Goal: Task Accomplishment & Management: Manage account settings

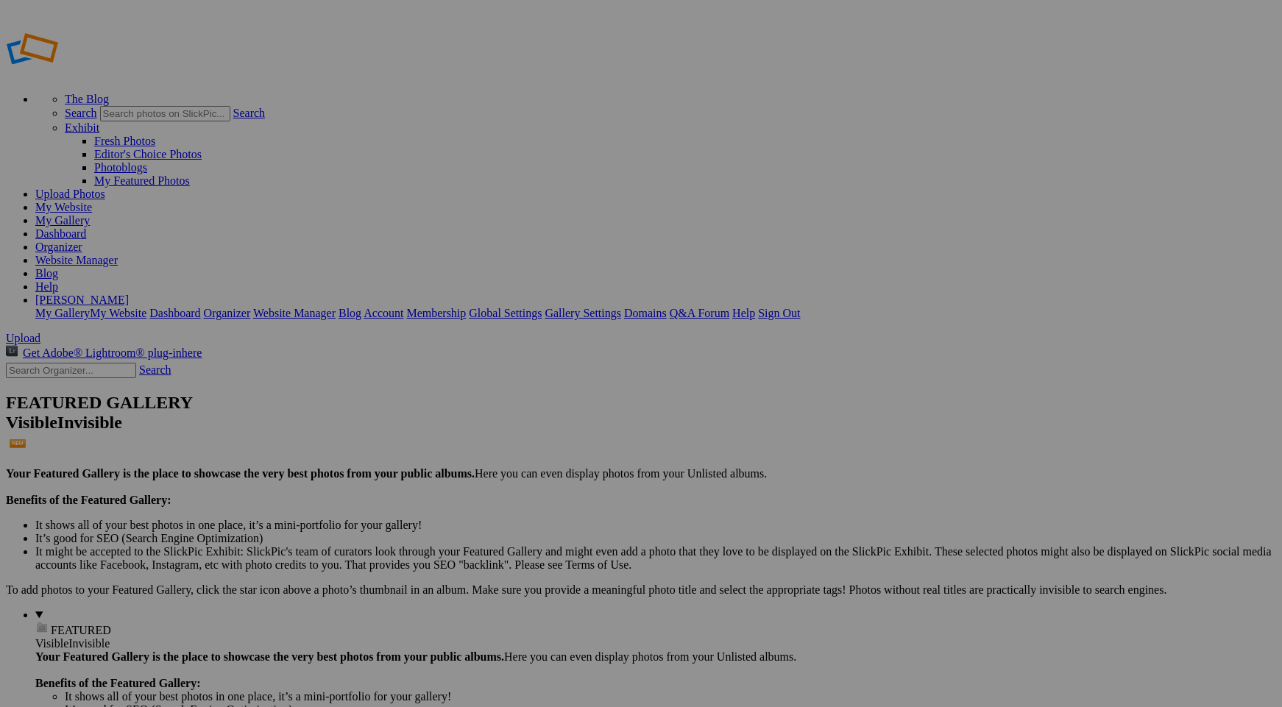
drag, startPoint x: 946, startPoint y: 406, endPoint x: 392, endPoint y: 211, distance: 586.9
drag, startPoint x: 392, startPoint y: 211, endPoint x: 840, endPoint y: 406, distance: 488.2
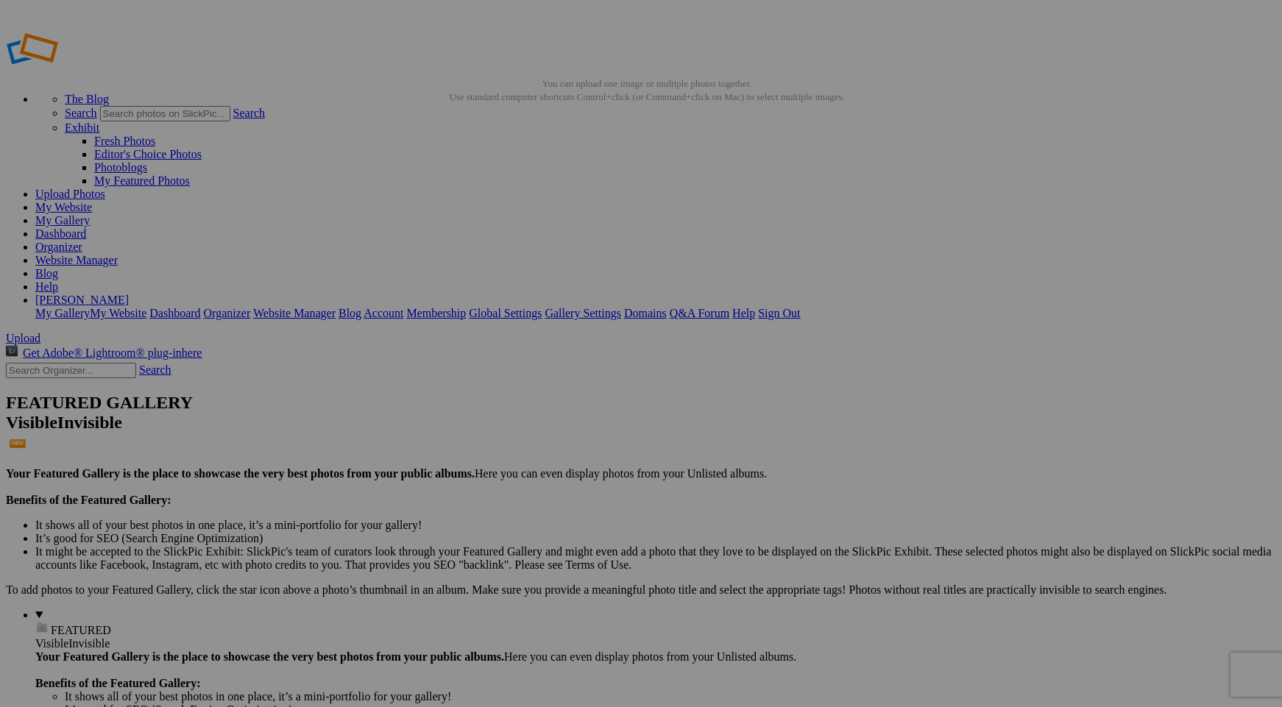
drag, startPoint x: 397, startPoint y: 224, endPoint x: 595, endPoint y: 211, distance: 199.1
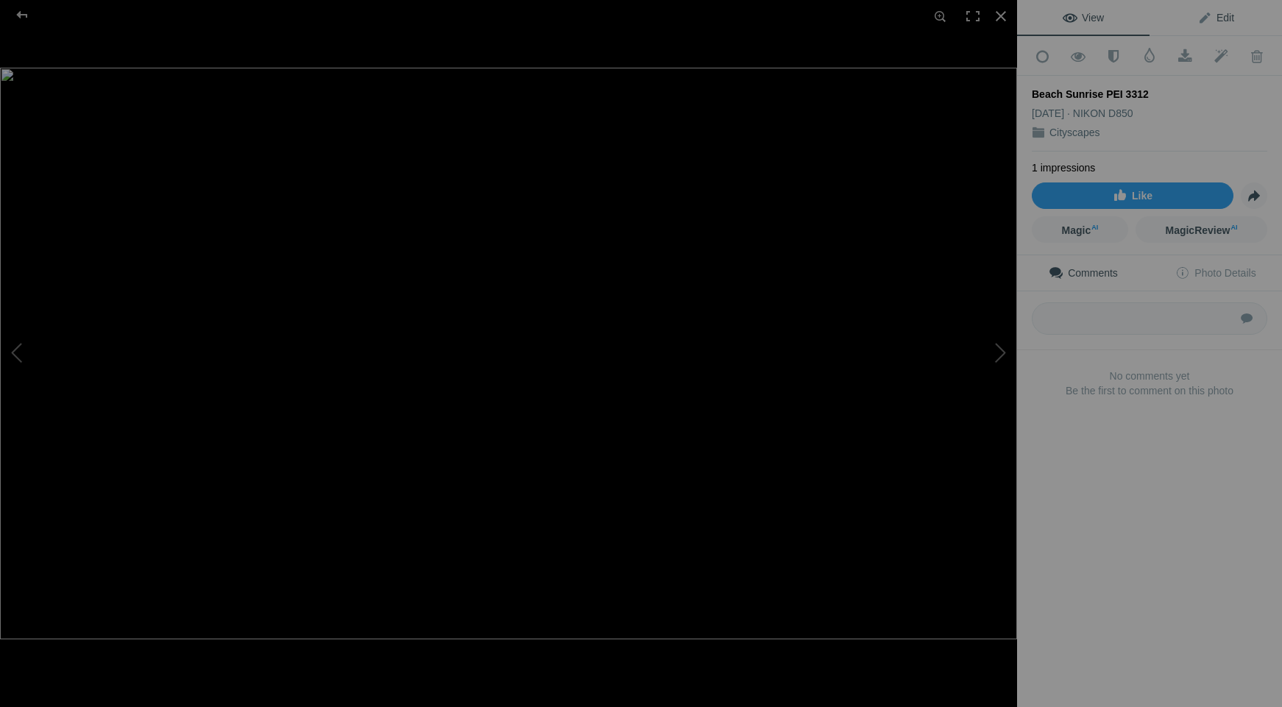
click at [1222, 24] on link "Edit" at bounding box center [1216, 17] width 132 height 35
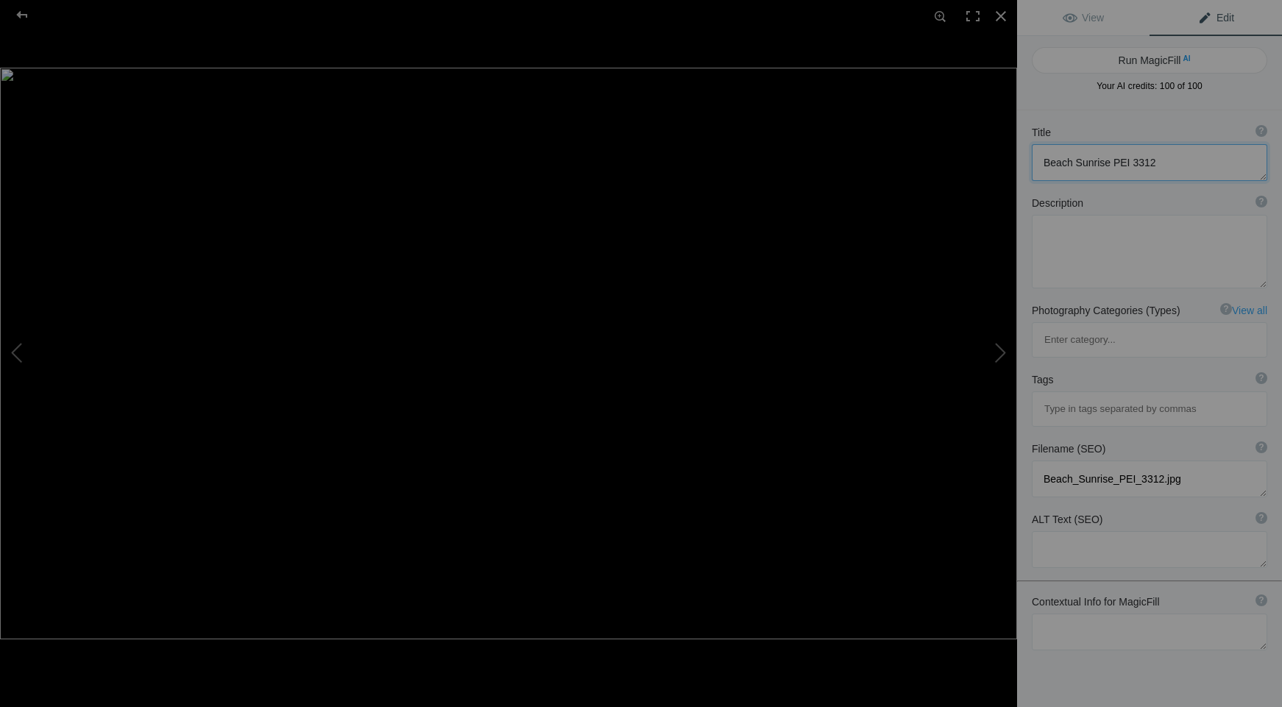
drag, startPoint x: 1044, startPoint y: 163, endPoint x: 1157, endPoint y: 162, distance: 113.4
click at [1157, 162] on textarea at bounding box center [1150, 162] width 236 height 37
drag, startPoint x: 1209, startPoint y: 86, endPoint x: 1136, endPoint y: 86, distance: 72.9
click at [1136, 86] on span "Your AI credits: 100 of 100" at bounding box center [1150, 85] width 236 height 13
click at [1001, 13] on div at bounding box center [1001, 16] width 32 height 32
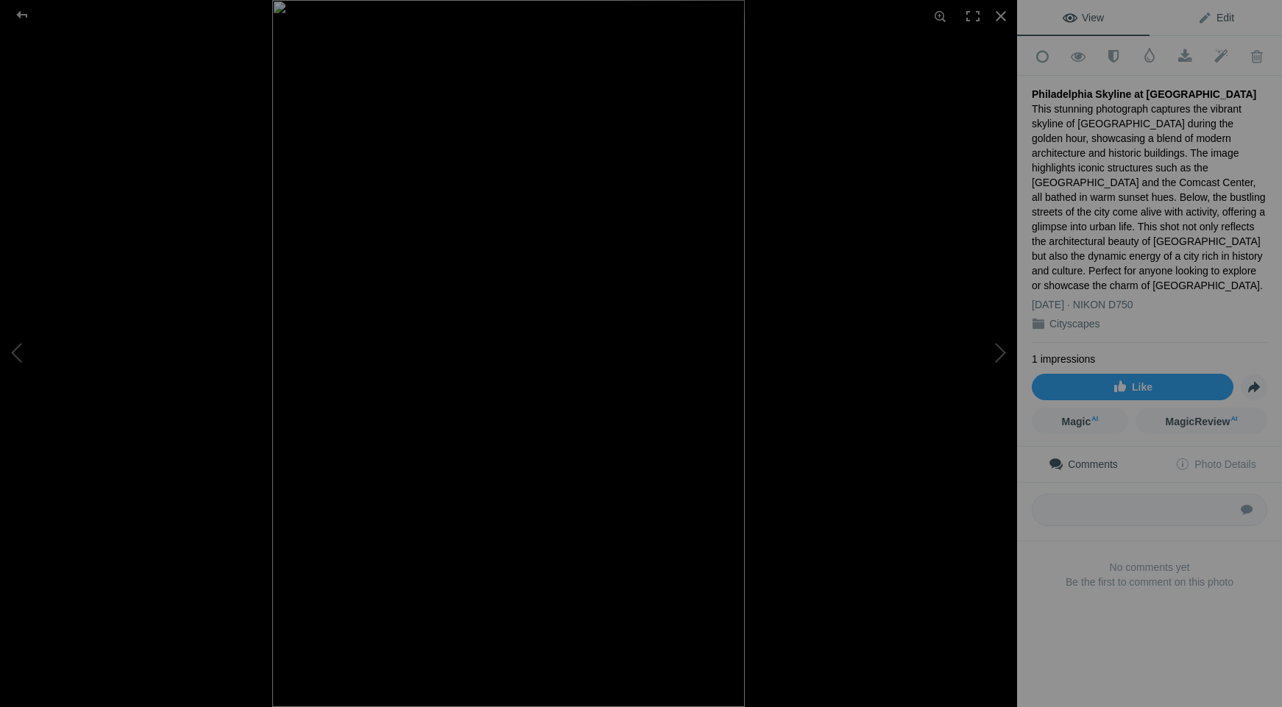
click at [1228, 21] on span "Edit" at bounding box center [1216, 18] width 37 height 12
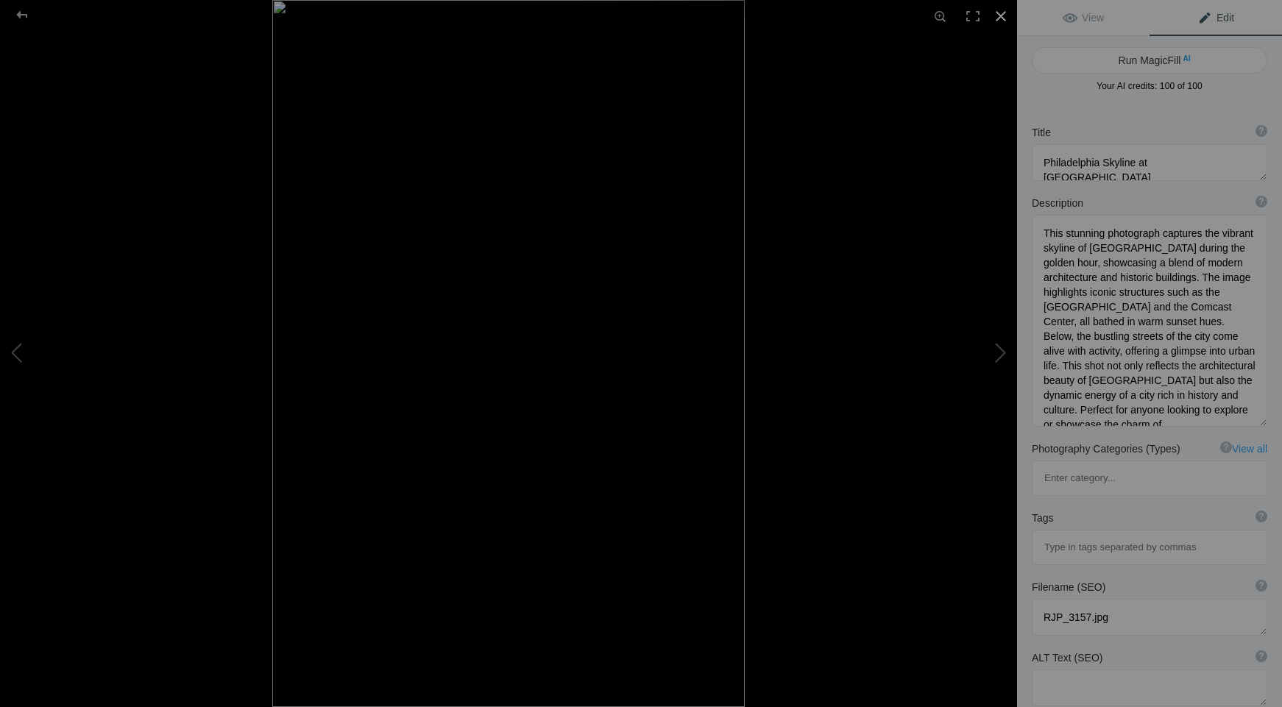
click at [1001, 22] on div at bounding box center [1001, 16] width 32 height 32
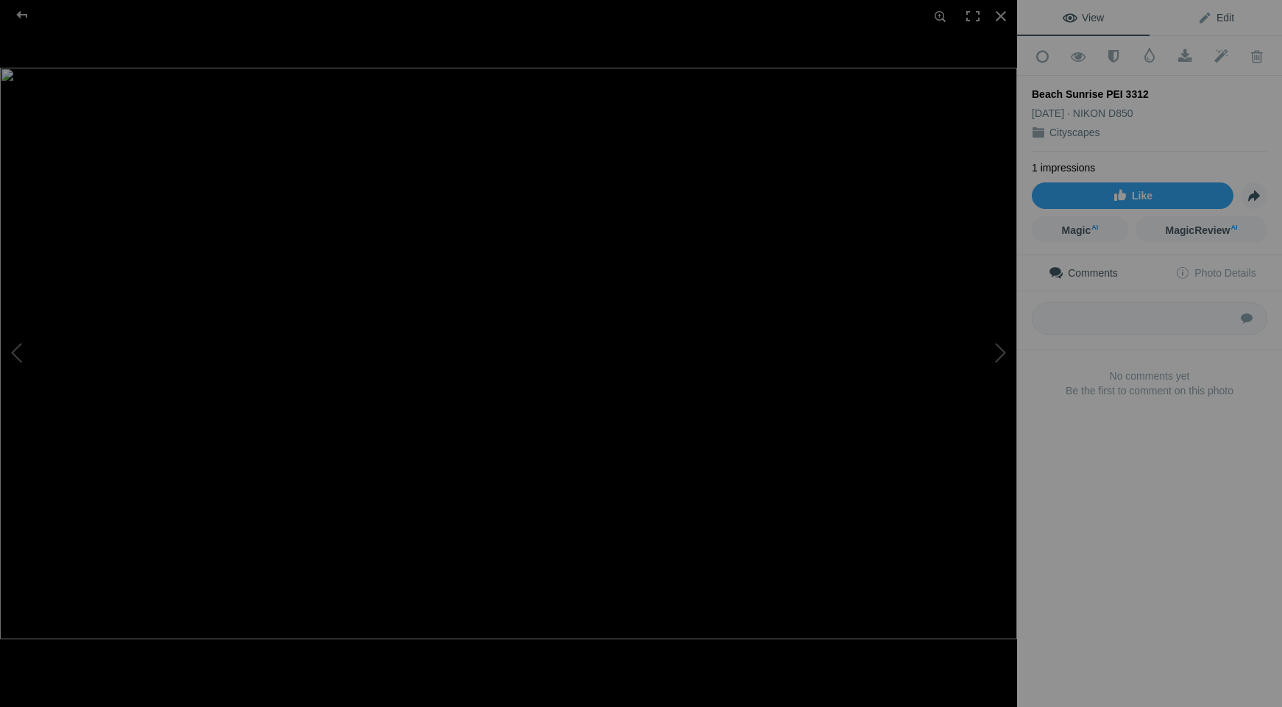
click at [1217, 26] on link "Edit" at bounding box center [1216, 17] width 132 height 35
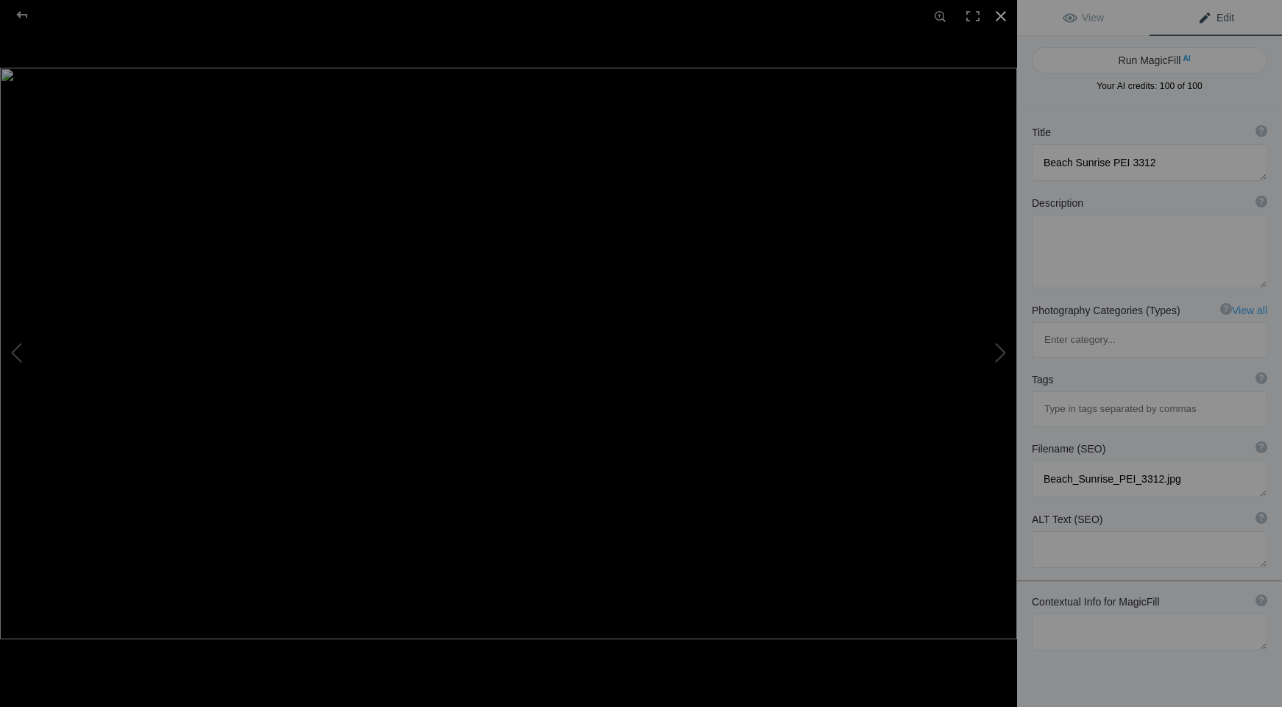
click at [999, 18] on div at bounding box center [1001, 16] width 32 height 32
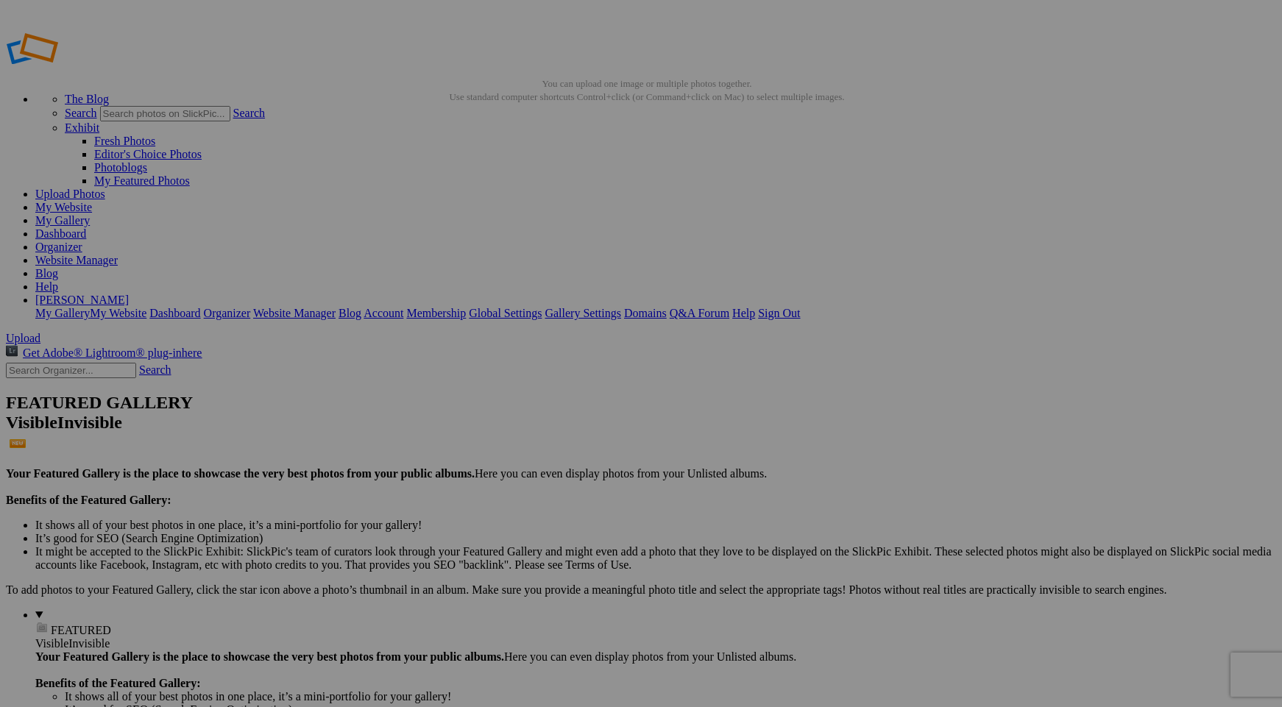
click at [543, 456] on span "Yes" at bounding box center [534, 450] width 17 height 13
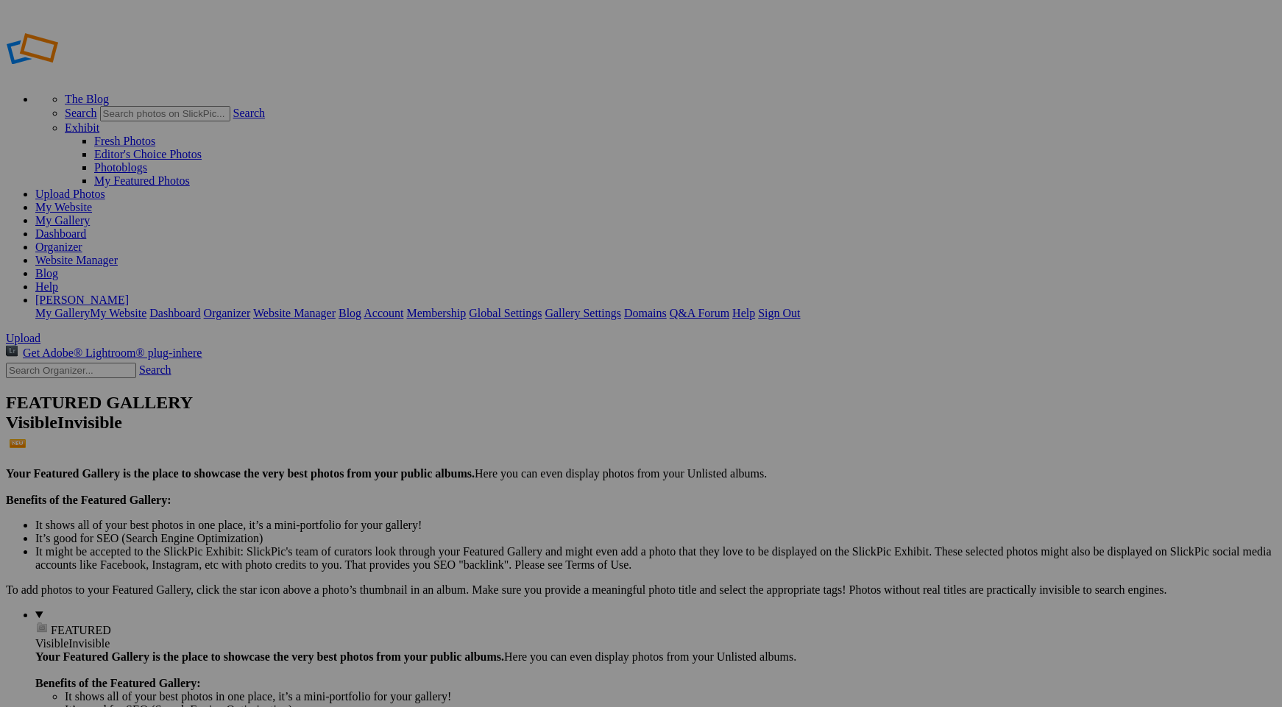
click at [118, 254] on link "Website Manager" at bounding box center [76, 260] width 82 height 13
